Goal: Task Accomplishment & Management: Manage account settings

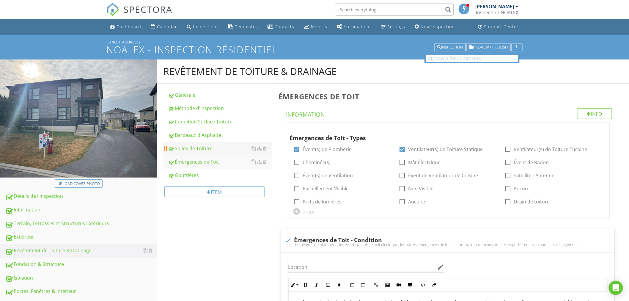
drag, startPoint x: 213, startPoint y: 137, endPoint x: 235, endPoint y: 142, distance: 22.7
click at [213, 137] on div "Bardeaux d'Asphalte" at bounding box center [220, 134] width 103 height 7
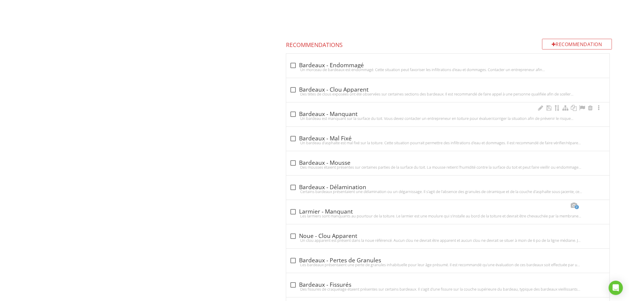
scroll to position [540, 0]
click at [292, 91] on div "Des têtes de clous exposées ont été observées sur certaines sections des bardea…" at bounding box center [448, 93] width 316 height 5
checkbox input "true"
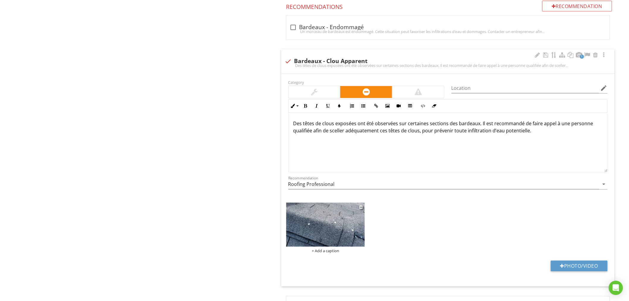
click at [340, 220] on img at bounding box center [325, 225] width 79 height 44
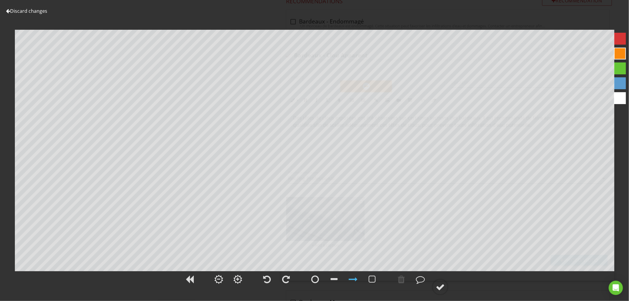
scroll to position [584, 0]
click at [442, 286] on div at bounding box center [440, 287] width 9 height 9
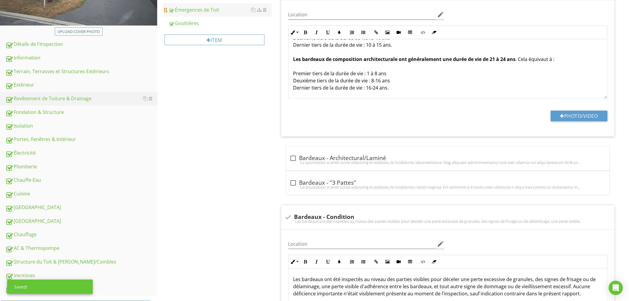
scroll to position [0, 0]
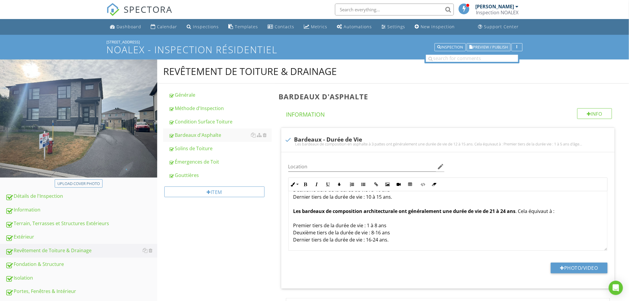
click at [478, 45] on span "Preview / Publish" at bounding box center [490, 47] width 35 height 4
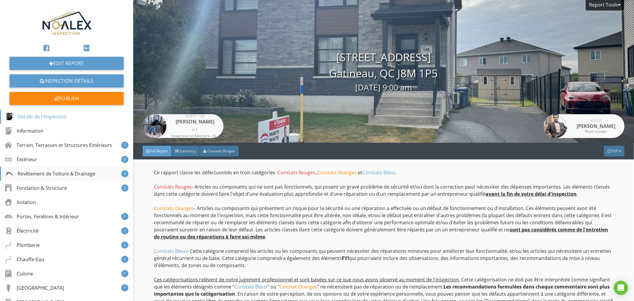
drag, startPoint x: 62, startPoint y: 171, endPoint x: 68, endPoint y: 173, distance: 5.9
click at [62, 171] on div "Revêtement de Toiture & Drainage" at bounding box center [51, 173] width 90 height 7
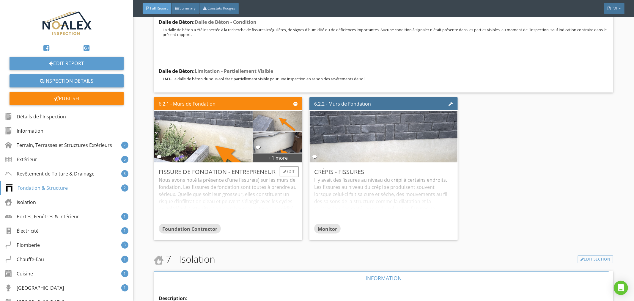
scroll to position [4797, 0]
click at [287, 169] on div "Edit" at bounding box center [289, 171] width 19 height 11
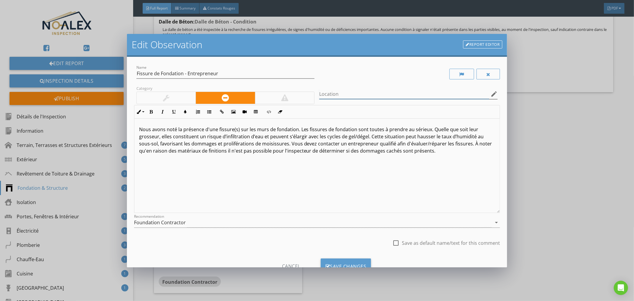
click at [343, 94] on input "Location" at bounding box center [404, 94] width 170 height 10
type input "1 fissure avant, 1 fissure coté droit, 2 petite fissure coin de fenêtre côté dr…"
click at [358, 263] on div "Save Changes" at bounding box center [346, 266] width 51 height 16
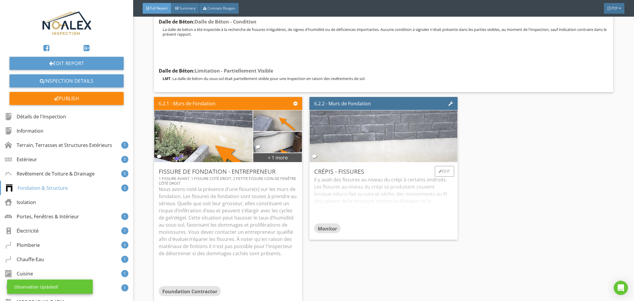
click at [402, 141] on img at bounding box center [383, 136] width 172 height 129
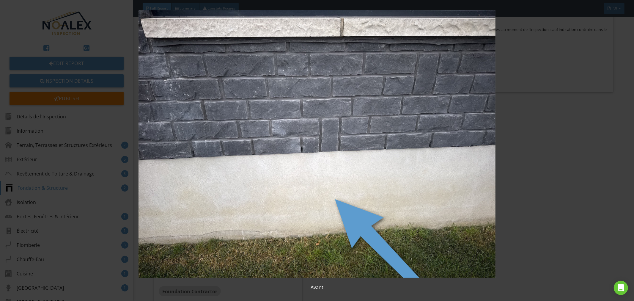
click at [393, 222] on img at bounding box center [317, 144] width 585 height 268
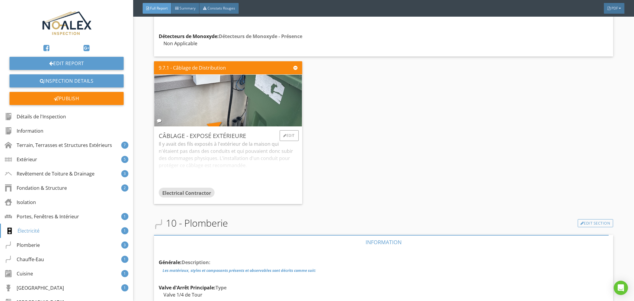
scroll to position [6912, 0]
click at [262, 159] on div "Il y avait des fils exposés à l'extérieur de la maison qui n'étaient pas dans d…" at bounding box center [228, 163] width 139 height 47
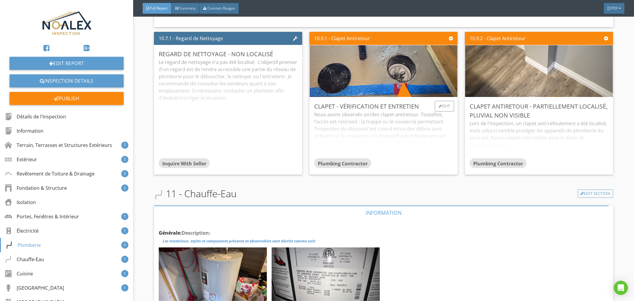
scroll to position [7837, 0]
click at [388, 128] on div "Nous avons observés un/des clapet antiretour. Toutefois, l’accès est restreint …" at bounding box center [383, 134] width 139 height 47
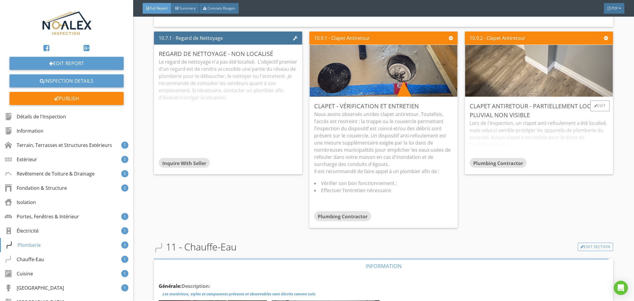
click at [518, 134] on div "Lors de l'inspection, un clapet anti-refoulement a été localisé, mais celui-ci …" at bounding box center [539, 139] width 139 height 38
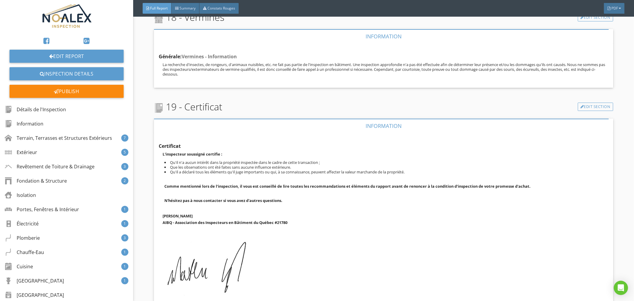
scroll to position [27, 0]
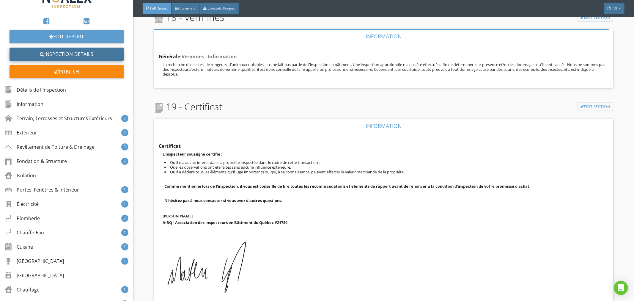
click at [65, 48] on link "Inspection Details" at bounding box center [67, 54] width 114 height 13
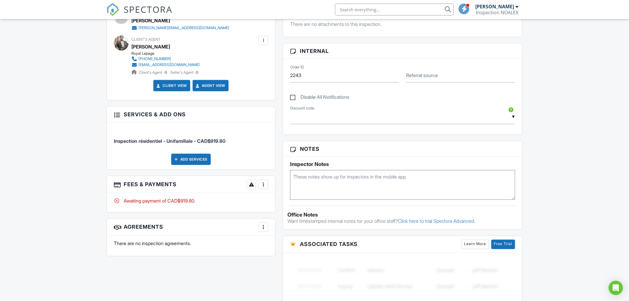
scroll to position [264, 0]
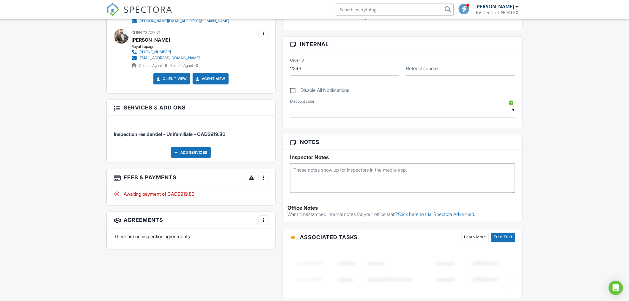
click at [262, 179] on div at bounding box center [264, 178] width 6 height 6
click at [282, 239] on div "Paid In Full" at bounding box center [293, 240] width 57 height 7
